Goal: Task Accomplishment & Management: Manage account settings

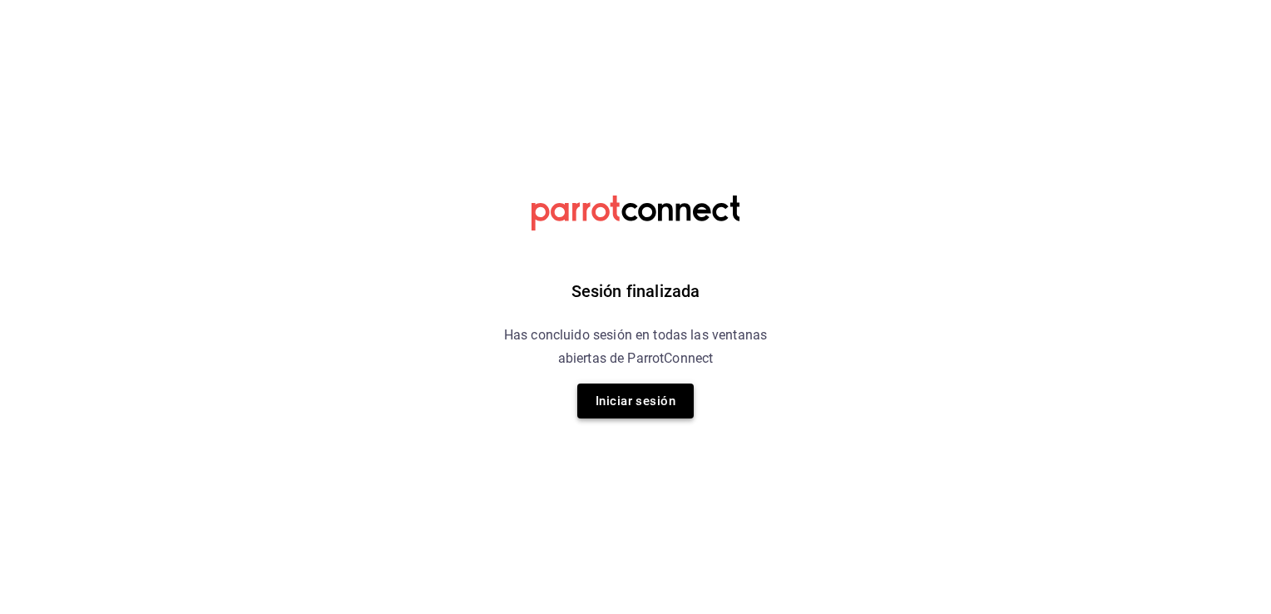
click at [657, 404] on button "Iniciar sesión" at bounding box center [635, 401] width 116 height 35
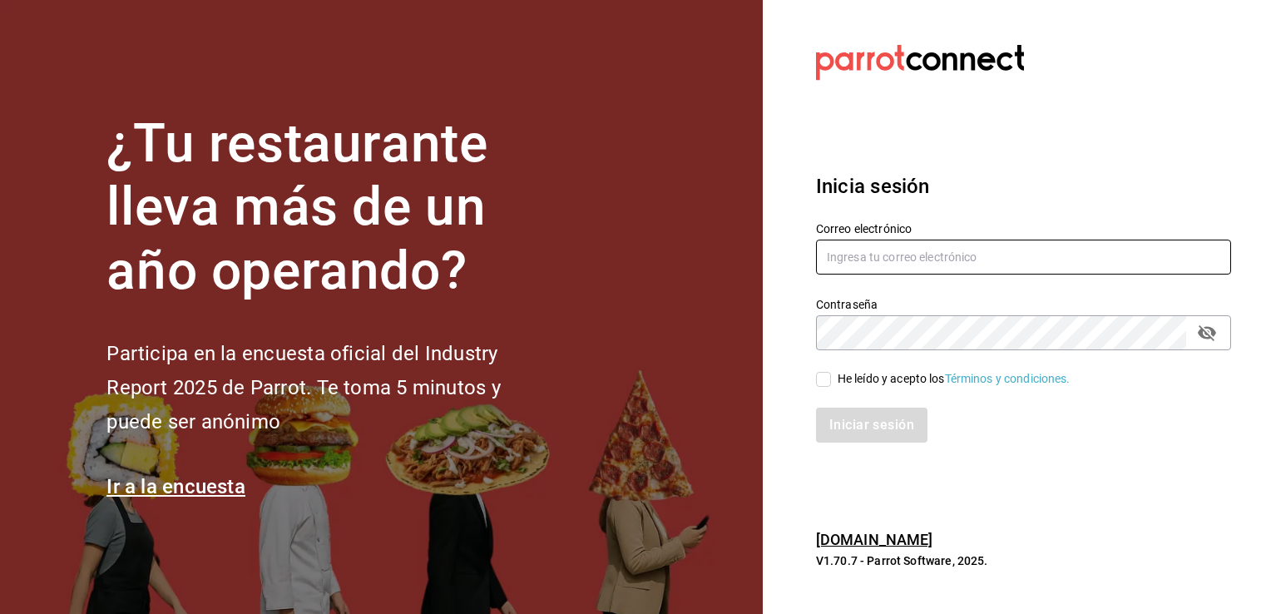
type input "[PERSON_NAME][EMAIL_ADDRESS][PERSON_NAME][DOMAIN_NAME]"
click at [835, 378] on span "He leído y acepto los Términos y condiciones." at bounding box center [951, 378] width 240 height 17
click at [831, 378] on input "He leído y acepto los Términos y condiciones." at bounding box center [823, 379] width 15 height 15
checkbox input "true"
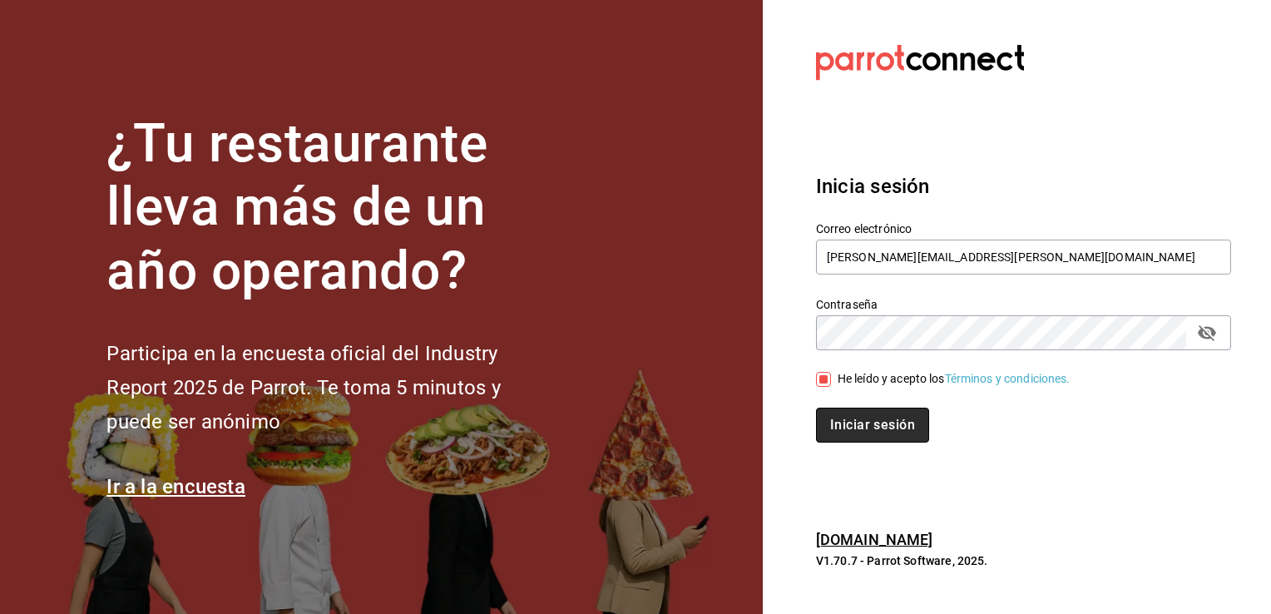
click at [865, 421] on button "Iniciar sesión" at bounding box center [872, 425] width 113 height 35
